Goal: Entertainment & Leisure: Consume media (video, audio)

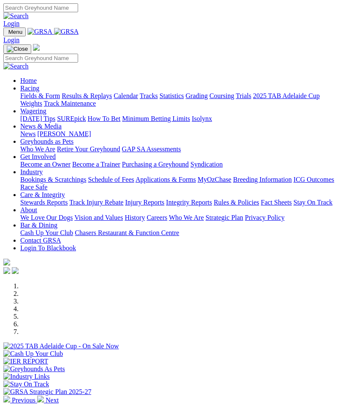
scroll to position [1032, 0]
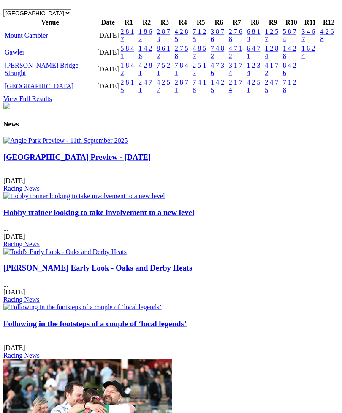
click at [24, 56] on link "Gawler" at bounding box center [15, 52] width 20 height 7
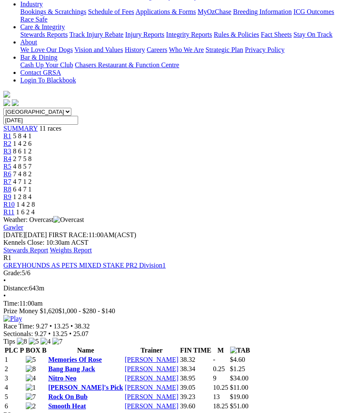
scroll to position [185, 0]
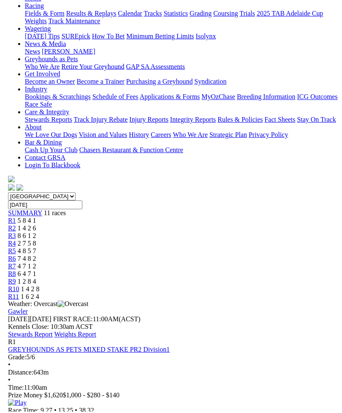
scroll to position [99, 0]
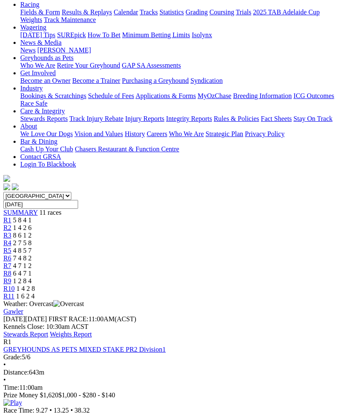
click at [22, 399] on img at bounding box center [12, 403] width 19 height 8
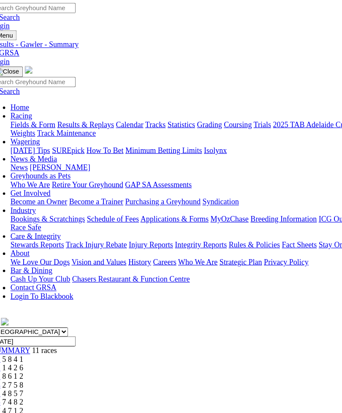
scroll to position [0, 0]
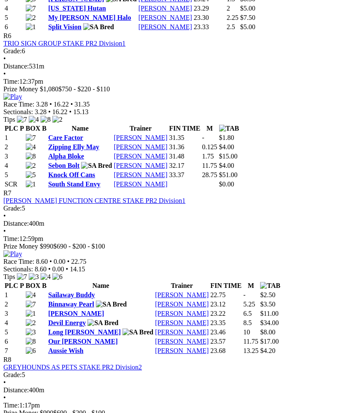
scroll to position [1170, 0]
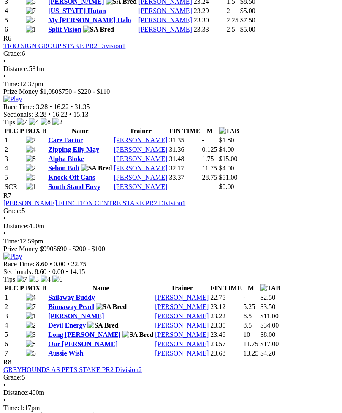
click at [22, 253] on img at bounding box center [12, 257] width 19 height 8
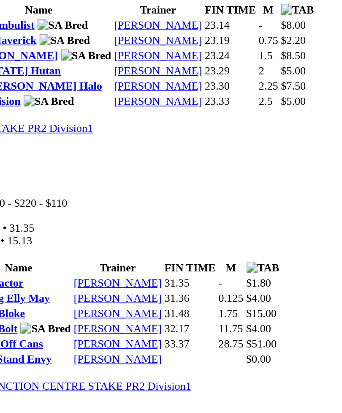
scroll to position [1137, 0]
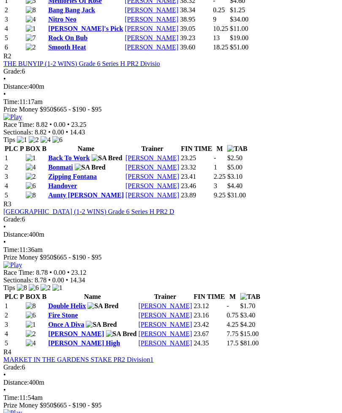
scroll to position [525, 0]
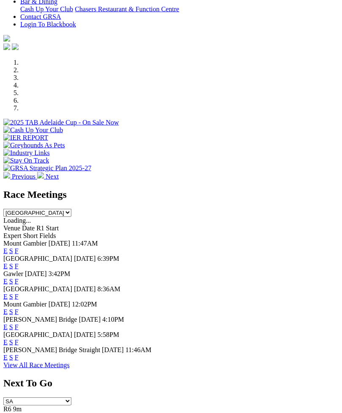
scroll to position [224, 0]
click at [19, 345] on link "F" at bounding box center [17, 341] width 4 height 7
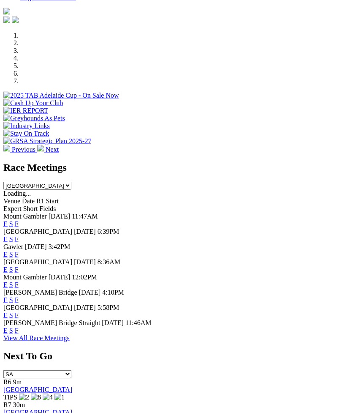
scroll to position [251, 0]
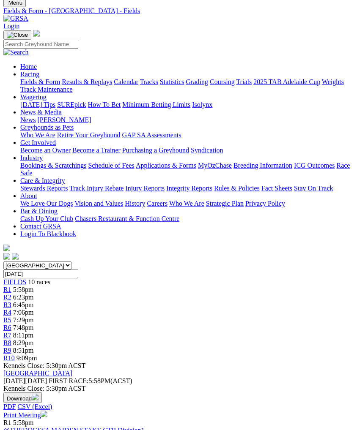
scroll to position [23, 0]
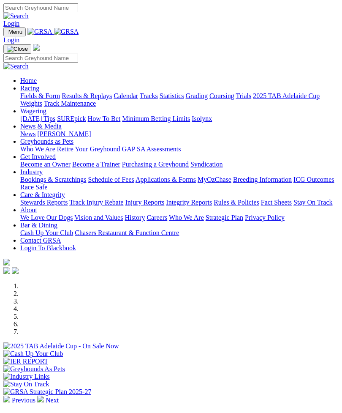
scroll to position [251, 0]
